Goal: Task Accomplishment & Management: Manage account settings

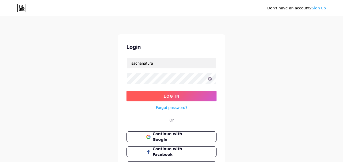
click at [170, 98] on button "Log In" at bounding box center [171, 95] width 90 height 11
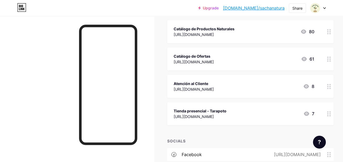
scroll to position [62, 0]
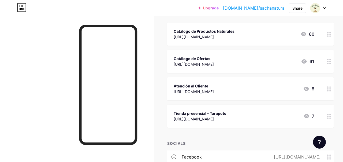
click at [322, 59] on div "Catálogo de Ofertas [URL][DOMAIN_NAME] 61" at bounding box center [250, 61] width 166 height 23
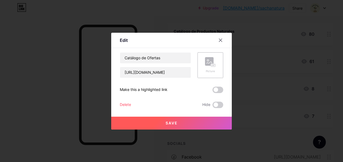
click at [126, 104] on div "Delete" at bounding box center [125, 104] width 11 height 6
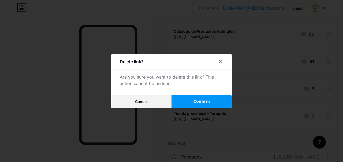
click at [195, 100] on span "Confirm" at bounding box center [201, 101] width 17 height 6
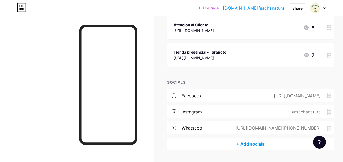
scroll to position [111, 0]
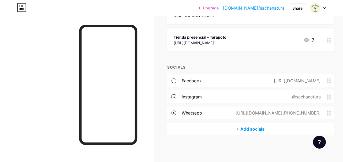
click at [237, 124] on div "+ Add socials" at bounding box center [250, 128] width 166 height 13
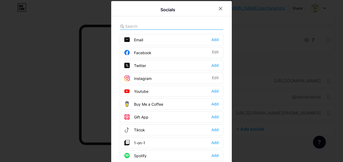
click at [156, 26] on input "text" at bounding box center [154, 26] width 59 height 6
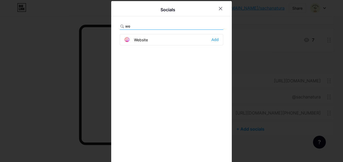
type input "we"
click at [146, 40] on div "Website" at bounding box center [136, 39] width 24 height 5
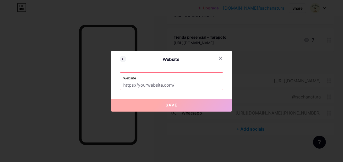
click at [161, 86] on input "text" at bounding box center [171, 85] width 96 height 9
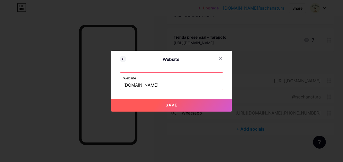
click at [190, 84] on input "[DOMAIN_NAME]" at bounding box center [171, 85] width 96 height 9
click at [172, 107] on button "Save" at bounding box center [171, 104] width 120 height 13
type input "[URL][DOMAIN_NAME]"
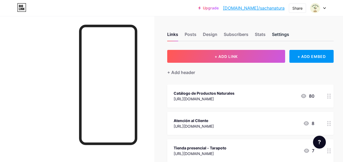
click at [283, 34] on div "Settings" at bounding box center [280, 36] width 17 height 10
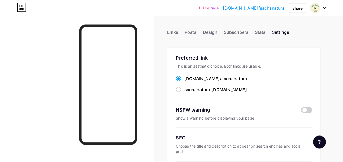
scroll to position [1, 0]
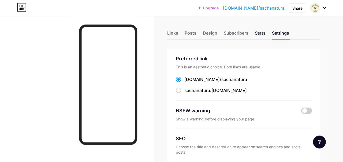
click at [262, 32] on div "Stats" at bounding box center [260, 35] width 11 height 10
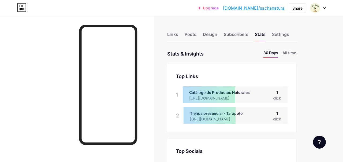
click at [212, 30] on div "Links Posts Design Subscribers Stats Settings" at bounding box center [231, 31] width 129 height 19
click at [211, 37] on div "Design" at bounding box center [210, 36] width 14 height 10
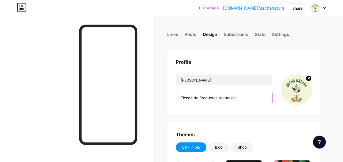
click at [210, 97] on input "Tienda de Productos Naturales" at bounding box center [224, 97] width 96 height 11
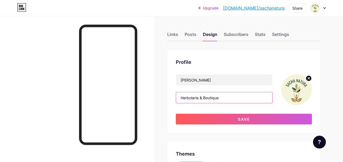
type input "Herbolaria & Boutique"
click at [276, 62] on div "Profile" at bounding box center [244, 61] width 136 height 7
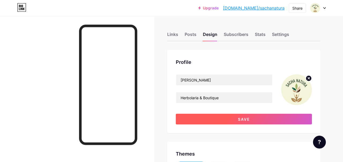
click at [237, 121] on button "Save" at bounding box center [244, 118] width 136 height 11
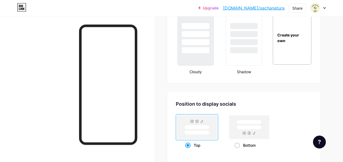
scroll to position [641, 0]
click at [235, 145] on span at bounding box center [236, 144] width 5 height 5
click at [235, 149] on input "Bottom" at bounding box center [235, 150] width 3 height 3
radio input "true"
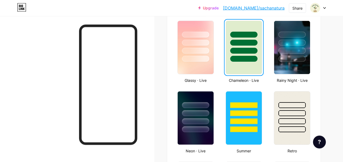
scroll to position [0, 0]
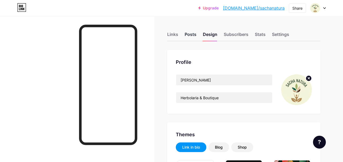
click at [187, 32] on div "Posts" at bounding box center [190, 36] width 12 height 10
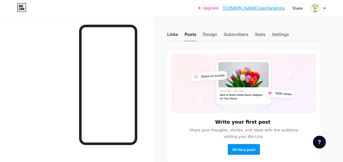
click at [174, 36] on div "Links" at bounding box center [172, 36] width 11 height 10
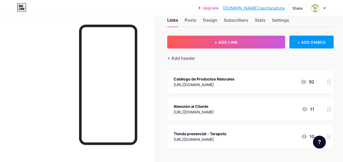
scroll to position [3, 0]
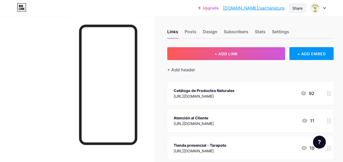
click at [299, 7] on div "Share" at bounding box center [297, 8] width 10 height 6
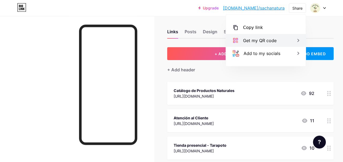
click at [296, 40] on icon at bounding box center [298, 40] width 6 height 6
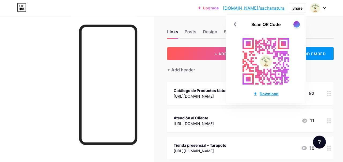
click at [266, 93] on div "Download" at bounding box center [265, 94] width 25 height 6
